Goal: Task Accomplishment & Management: Manage account settings

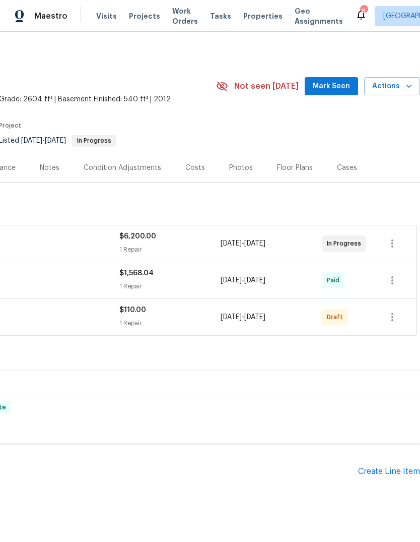
scroll to position [0, 149]
click at [393, 311] on icon "button" at bounding box center [393, 317] width 12 height 12
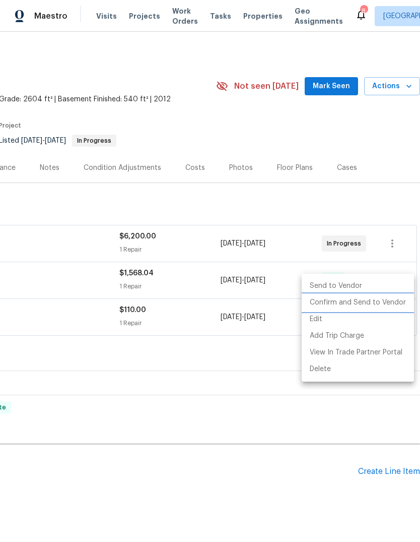
click at [382, 298] on li "Confirm and Send to Vendor" at bounding box center [358, 302] width 112 height 17
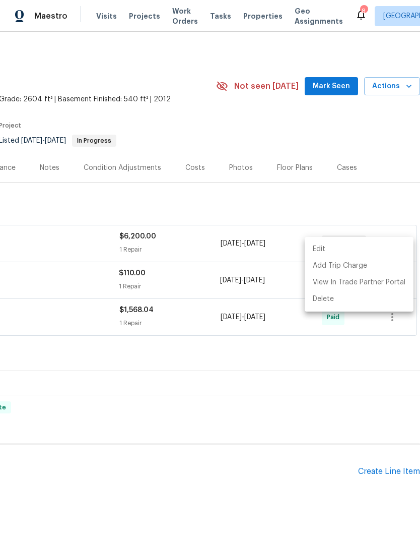
click at [336, 58] on div at bounding box center [210, 271] width 420 height 542
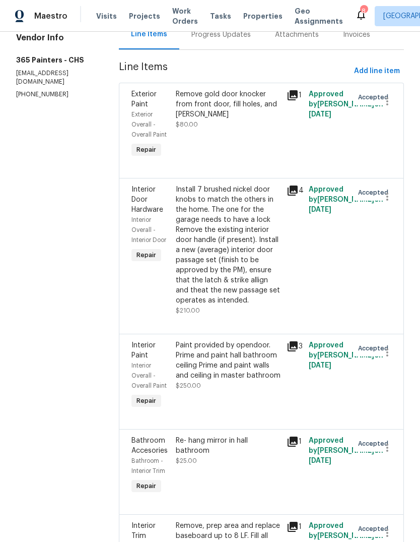
scroll to position [115, 0]
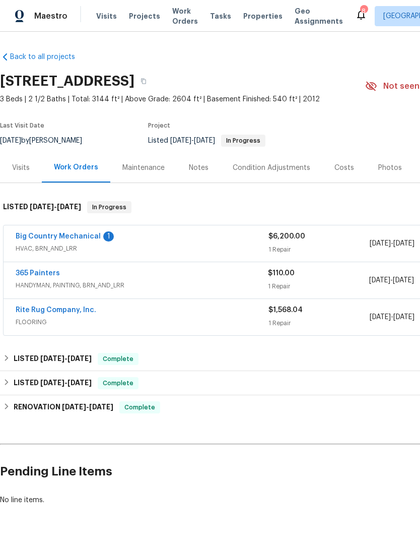
click at [256, 21] on span "Properties" at bounding box center [262, 16] width 39 height 10
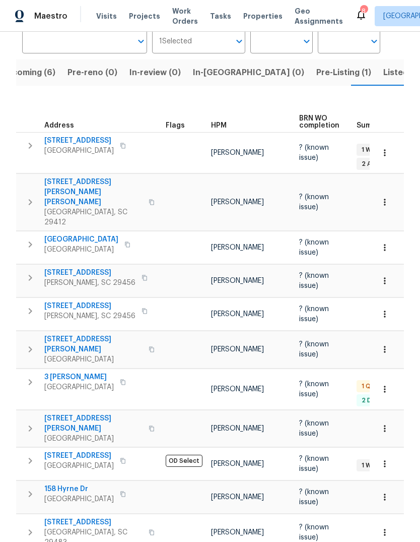
scroll to position [84, 0]
